Goal: Use online tool/utility: Utilize a website feature to perform a specific function

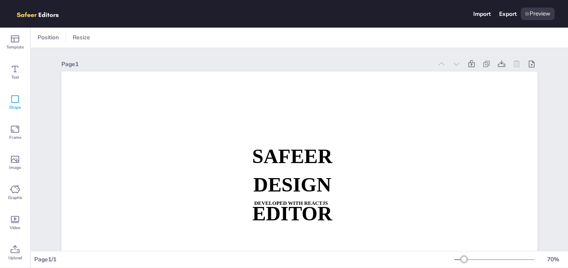
click at [17, 97] on icon at bounding box center [15, 99] width 10 height 10
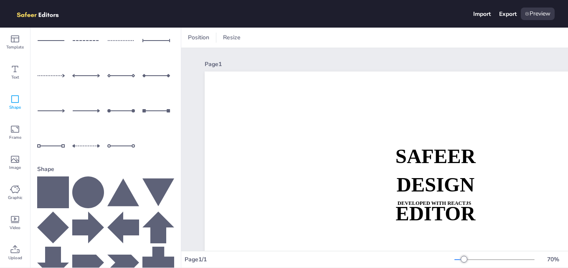
scroll to position [116, 0]
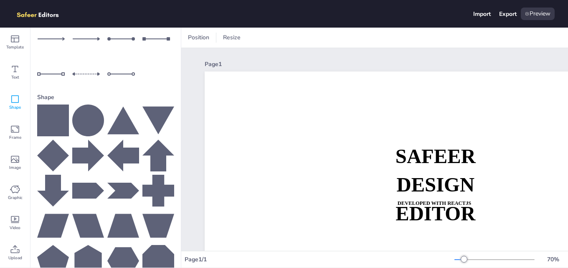
click at [150, 112] on icon at bounding box center [158, 121] width 32 height 28
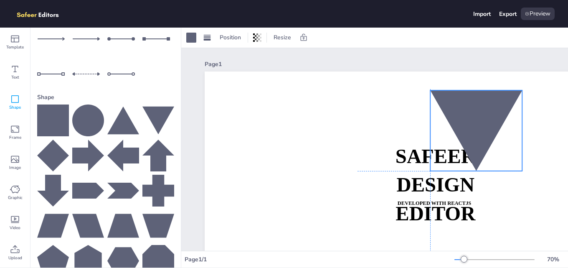
drag, startPoint x: 487, startPoint y: 216, endPoint x: 483, endPoint y: 115, distance: 101.2
click at [483, 115] on div at bounding box center [476, 130] width 92 height 81
click at [10, 134] on span "Frame" at bounding box center [15, 137] width 12 height 7
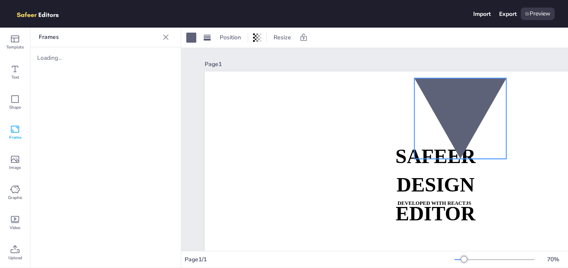
drag, startPoint x: 489, startPoint y: 134, endPoint x: 474, endPoint y: 122, distance: 19.6
click at [474, 122] on div at bounding box center [460, 118] width 92 height 81
click at [15, 160] on icon at bounding box center [15, 159] width 8 height 7
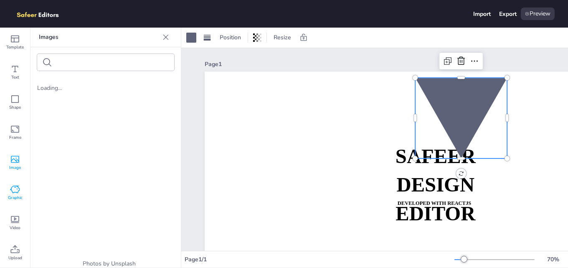
click at [15, 189] on icon at bounding box center [15, 189] width 10 height 10
click at [14, 217] on icon at bounding box center [15, 219] width 10 height 10
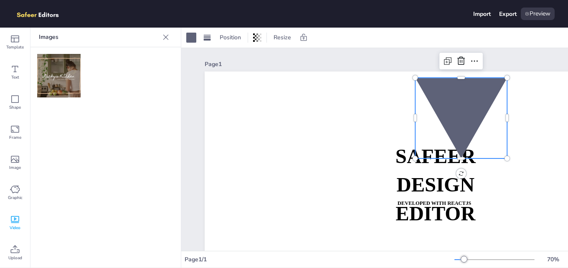
scroll to position [0, 0]
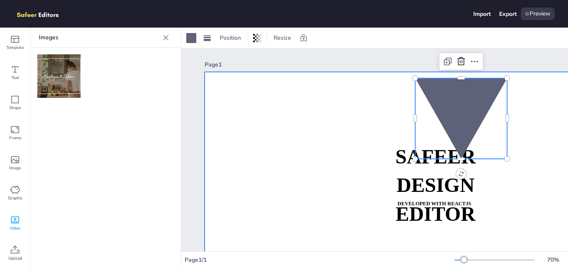
drag, startPoint x: 61, startPoint y: 86, endPoint x: 309, endPoint y: 145, distance: 255.0
click at [309, 145] on div "Template Text Shape Frame Image Graphic Video Upload Images Upload Images Uploa…" at bounding box center [284, 148] width 568 height 240
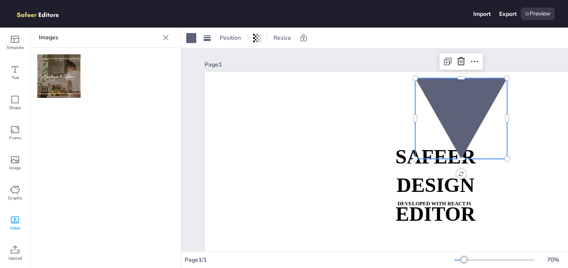
click at [56, 84] on img at bounding box center [58, 75] width 43 height 43
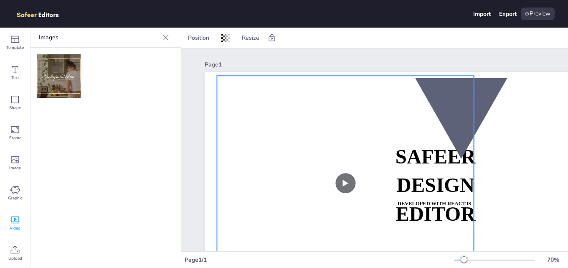
drag, startPoint x: 431, startPoint y: 178, endPoint x: 334, endPoint y: 155, distance: 99.6
click at [334, 155] on video at bounding box center [345, 183] width 257 height 215
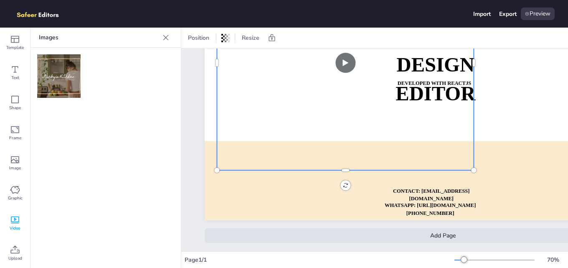
scroll to position [127, 0]
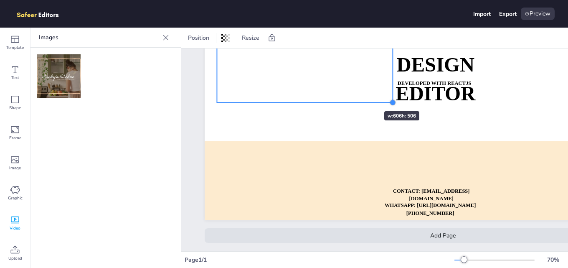
drag, startPoint x: 474, startPoint y: 164, endPoint x: 359, endPoint y: 96, distance: 133.7
click at [359, 96] on div "SAFEER DESIGN EDITOR DEVELOPED WITH REACTJS WHATSAPP: [URL][DOMAIN_NAME][PHONE_…" at bounding box center [443, 86] width 476 height 268
click at [467, 232] on div "Add Page" at bounding box center [443, 235] width 476 height 15
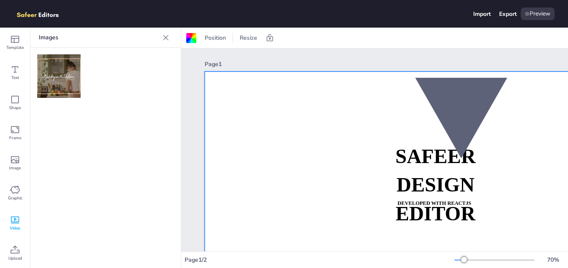
scroll to position [0, 0]
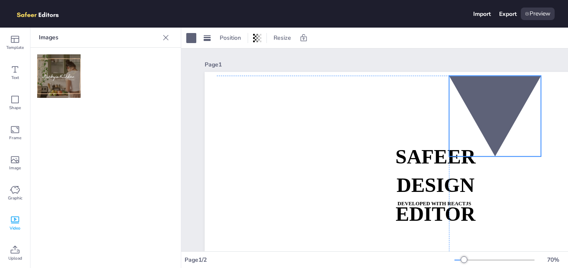
drag, startPoint x: 455, startPoint y: 117, endPoint x: 490, endPoint y: 114, distance: 35.2
click at [490, 114] on div at bounding box center [495, 116] width 92 height 81
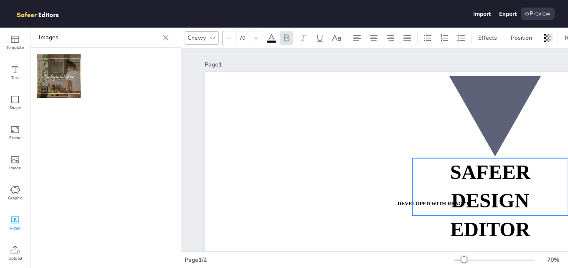
drag, startPoint x: 451, startPoint y: 173, endPoint x: 506, endPoint y: 188, distance: 56.9
click at [506, 188] on p "DESIGN EDITOR" at bounding box center [490, 214] width 156 height 57
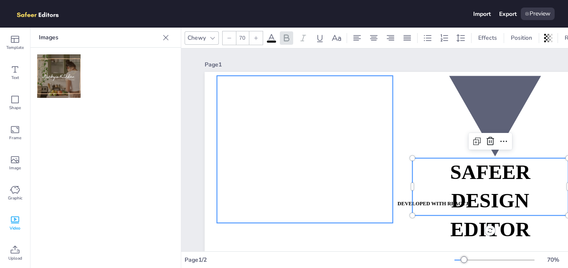
click at [312, 134] on video at bounding box center [305, 149] width 176 height 147
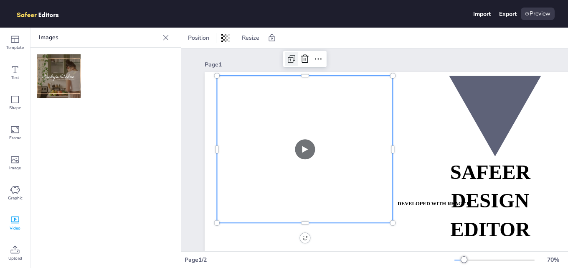
click at [291, 59] on icon at bounding box center [292, 59] width 10 height 10
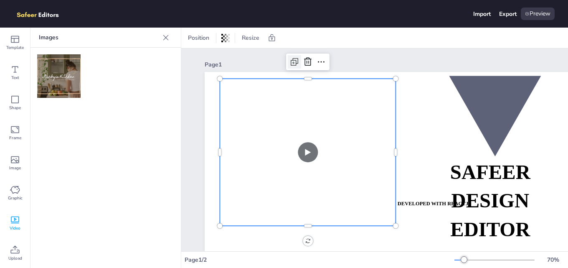
click at [291, 59] on icon at bounding box center [294, 62] width 10 height 10
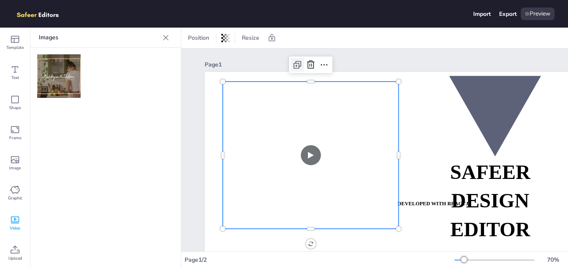
click at [291, 59] on div at bounding box center [297, 64] width 13 height 13
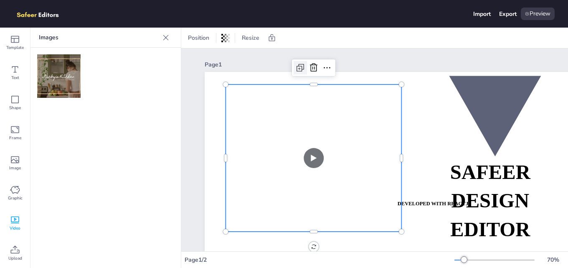
click at [291, 59] on div "Page 1" at bounding box center [443, 64] width 476 height 12
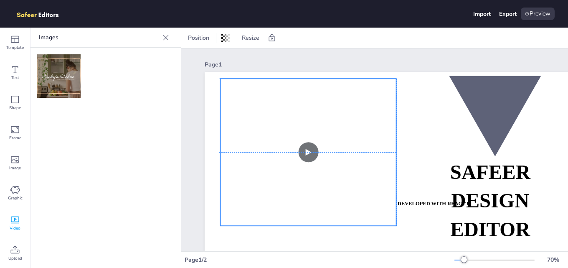
drag, startPoint x: 310, startPoint y: 131, endPoint x: 304, endPoint y: 125, distance: 8.6
click at [304, 125] on video at bounding box center [309, 152] width 176 height 147
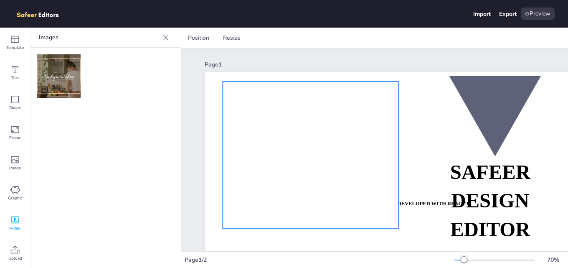
click at [304, 125] on video at bounding box center [311, 154] width 176 height 147
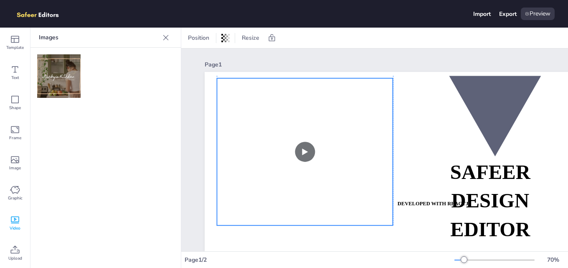
click at [300, 125] on video at bounding box center [305, 151] width 176 height 147
click at [251, 37] on span "Resize" at bounding box center [250, 38] width 21 height 8
click at [306, 38] on div "Position Resize" at bounding box center [374, 38] width 387 height 20
click at [223, 39] on icon at bounding box center [225, 38] width 8 height 8
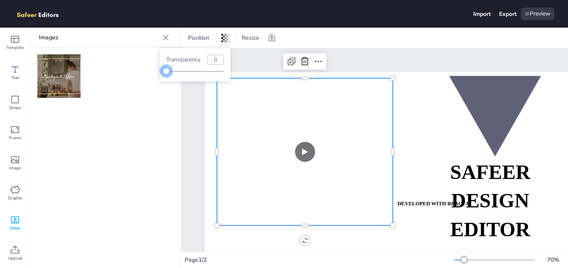
drag, startPoint x: 224, startPoint y: 72, endPoint x: 157, endPoint y: 73, distance: 66.8
click at [157, 73] on body "Import Export Preview Template Text Shape Frame Image Graphic Video Upload Imag…" at bounding box center [284, 134] width 568 height 268
type input "89"
drag, startPoint x: 164, startPoint y: 72, endPoint x: 218, endPoint y: 72, distance: 54.3
click at [218, 72] on div at bounding box center [217, 71] width 7 height 7
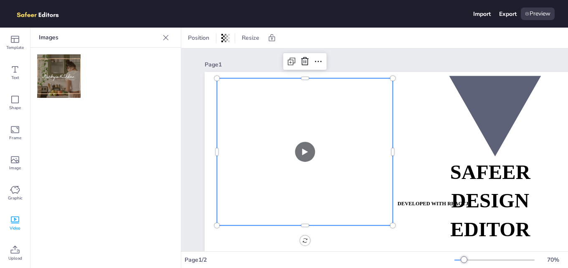
click at [298, 117] on video at bounding box center [305, 151] width 176 height 147
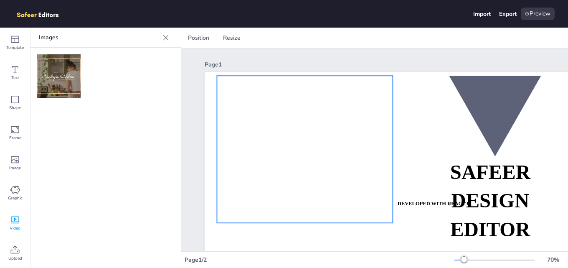
click at [321, 122] on video at bounding box center [305, 149] width 176 height 147
click at [223, 39] on icon at bounding box center [225, 38] width 8 height 8
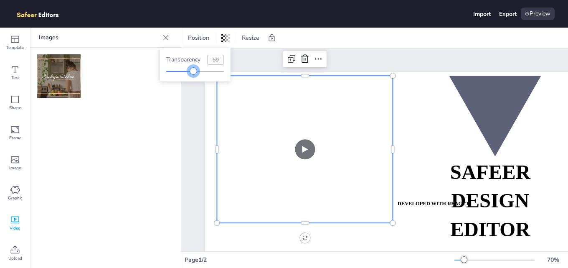
type input "60"
drag, startPoint x: 223, startPoint y: 71, endPoint x: 201, endPoint y: 71, distance: 22.1
click at [201, 71] on div at bounding box center [201, 71] width 7 height 7
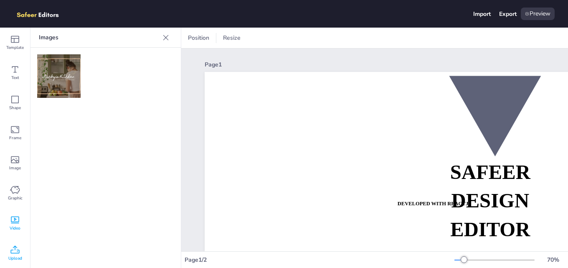
scroll to position [0, 0]
click at [15, 195] on span "Graphic" at bounding box center [15, 197] width 15 height 7
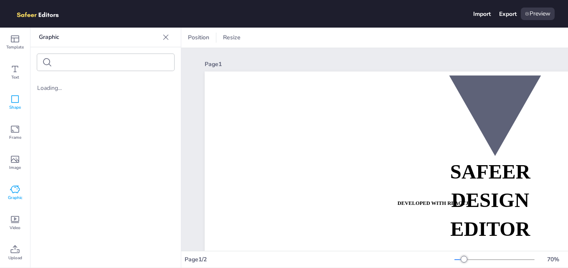
scroll to position [0, 0]
click at [15, 41] on icon at bounding box center [15, 39] width 10 height 10
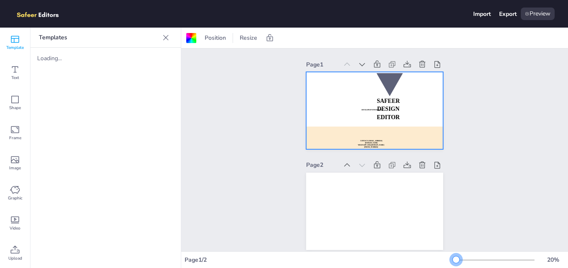
drag, startPoint x: 455, startPoint y: 262, endPoint x: 449, endPoint y: 263, distance: 5.9
click at [453, 263] on div at bounding box center [456, 259] width 7 height 7
